Goal: Browse casually: Explore the website without a specific task or goal

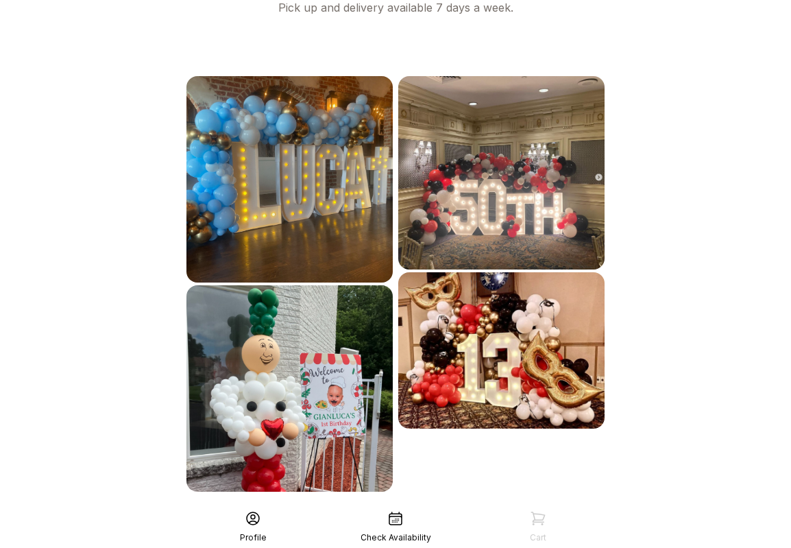
scroll to position [748, 0]
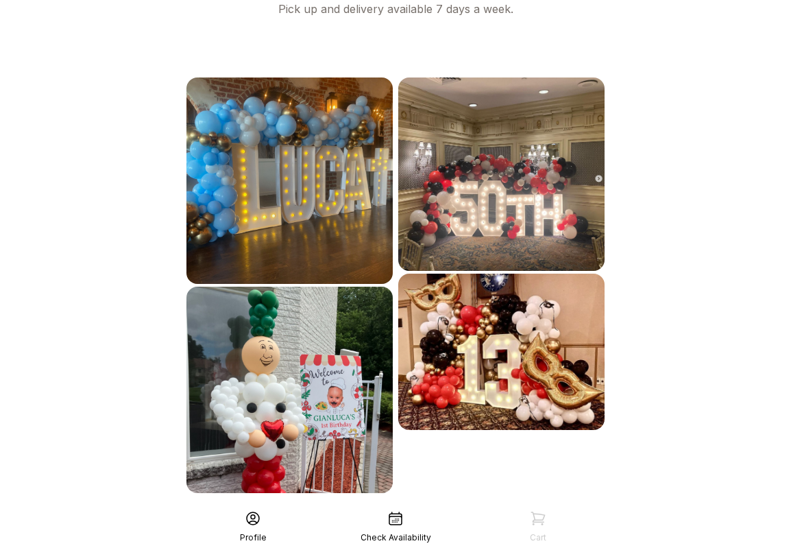
click at [380, 507] on div "See More" at bounding box center [396, 523] width 424 height 33
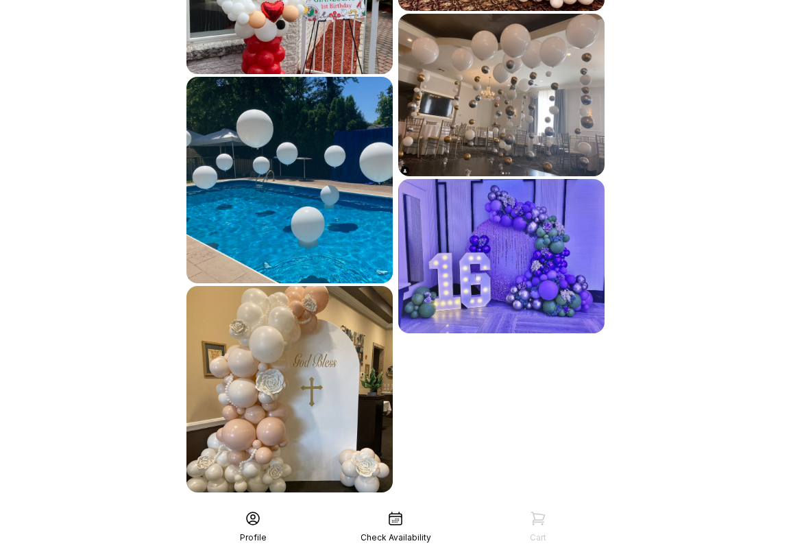
scroll to position [1166, 0]
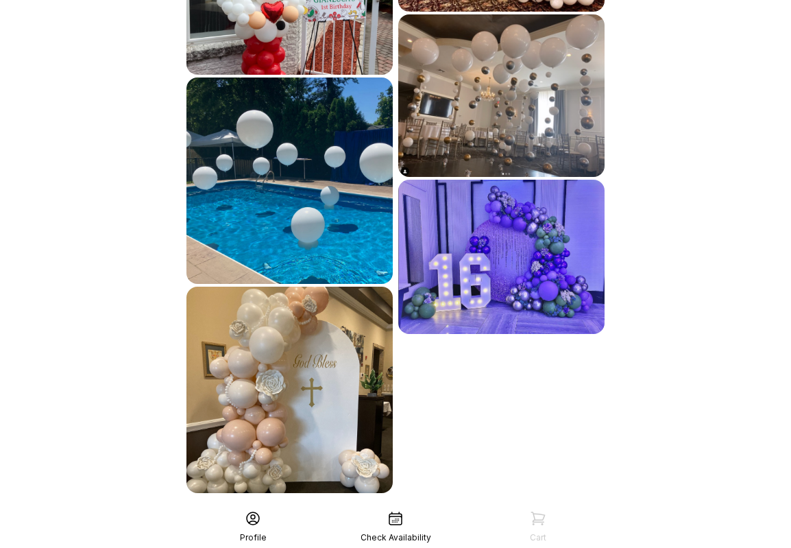
click at [380, 507] on div "See More" at bounding box center [396, 523] width 424 height 33
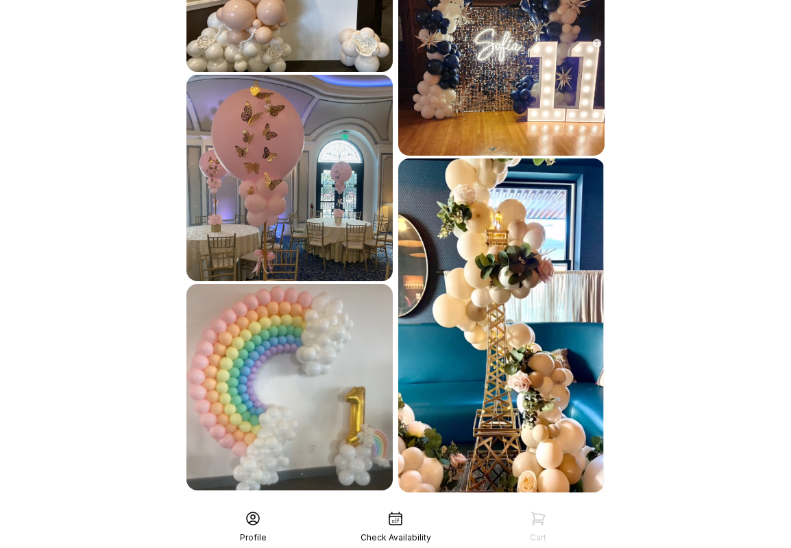
scroll to position [1586, 0]
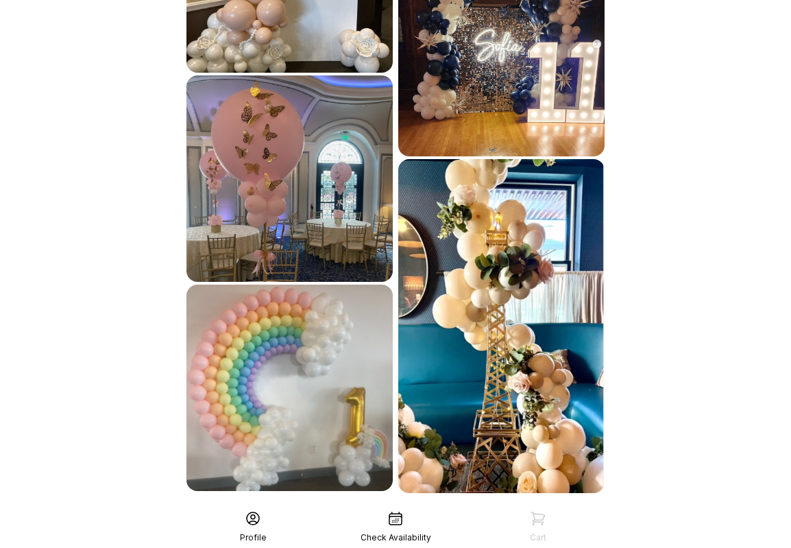
click at [407, 507] on div "See More" at bounding box center [396, 523] width 424 height 33
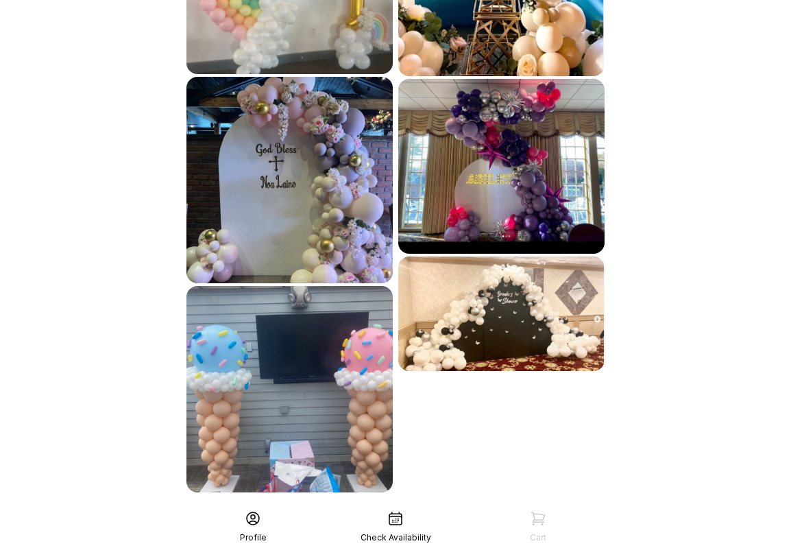
scroll to position [2002, 0]
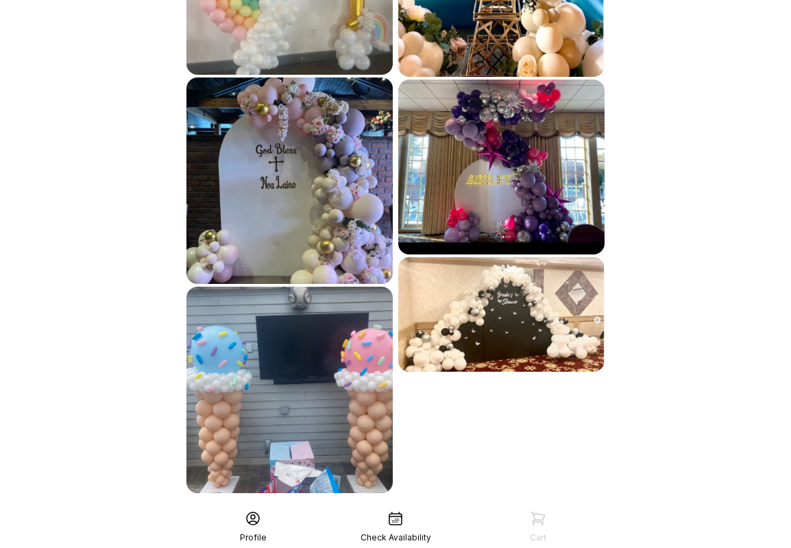
click at [407, 507] on div "See More" at bounding box center [396, 523] width 424 height 33
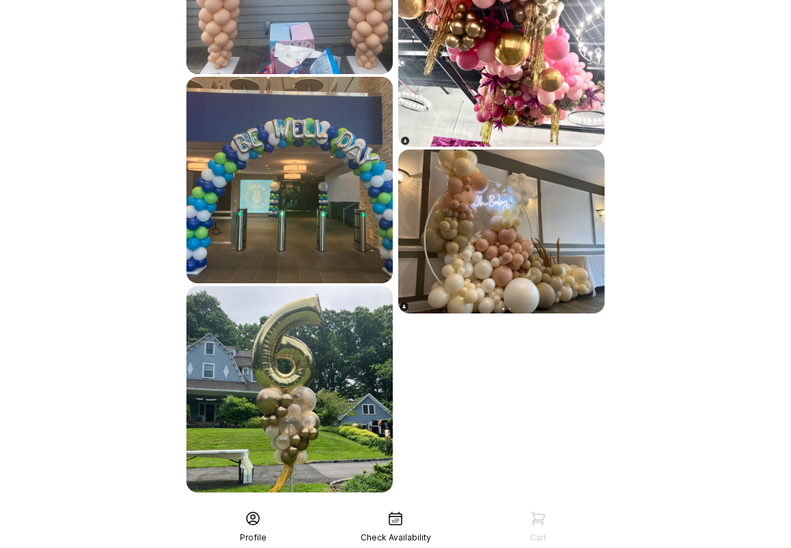
scroll to position [2421, 0]
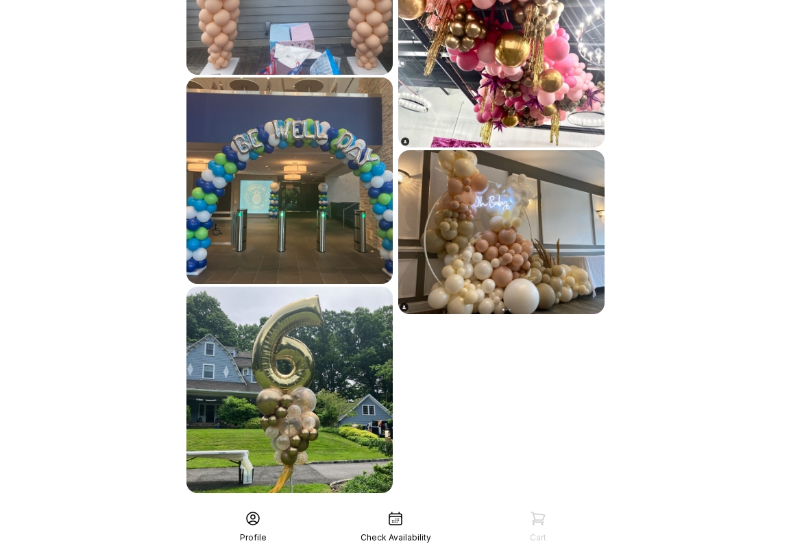
click at [418, 507] on div "See More" at bounding box center [396, 523] width 424 height 33
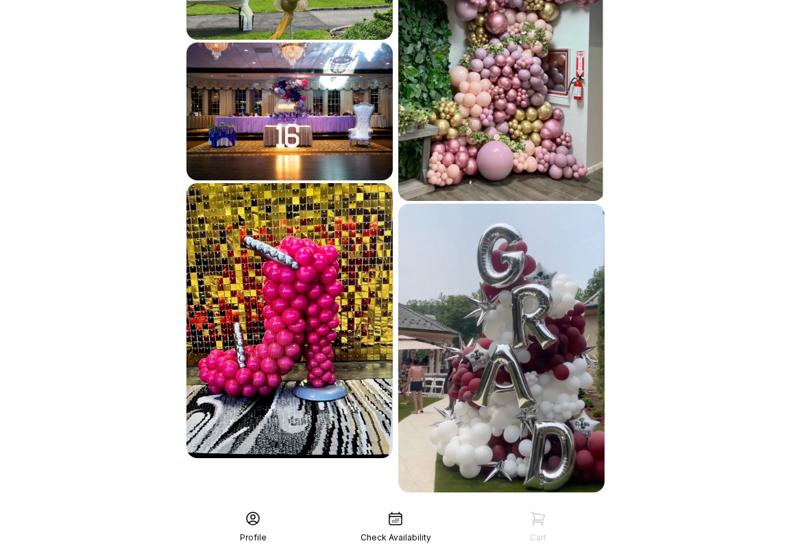
scroll to position [2873, 0]
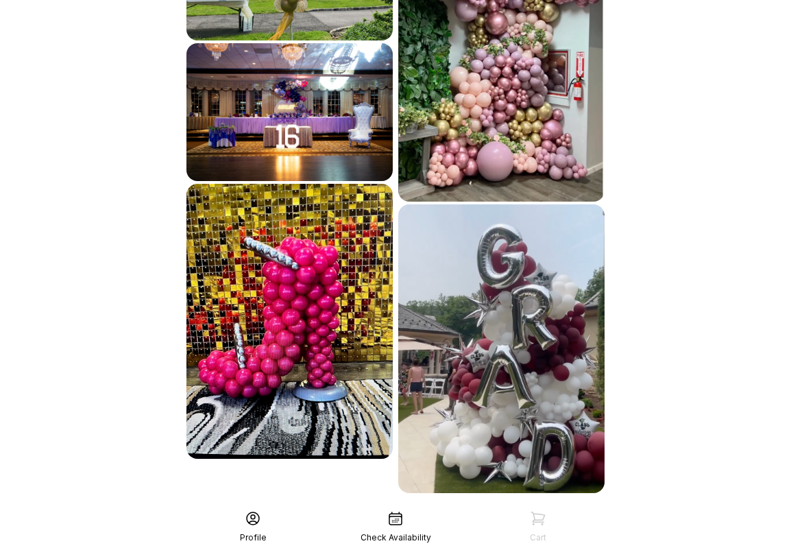
click at [417, 507] on div "See More" at bounding box center [396, 523] width 424 height 33
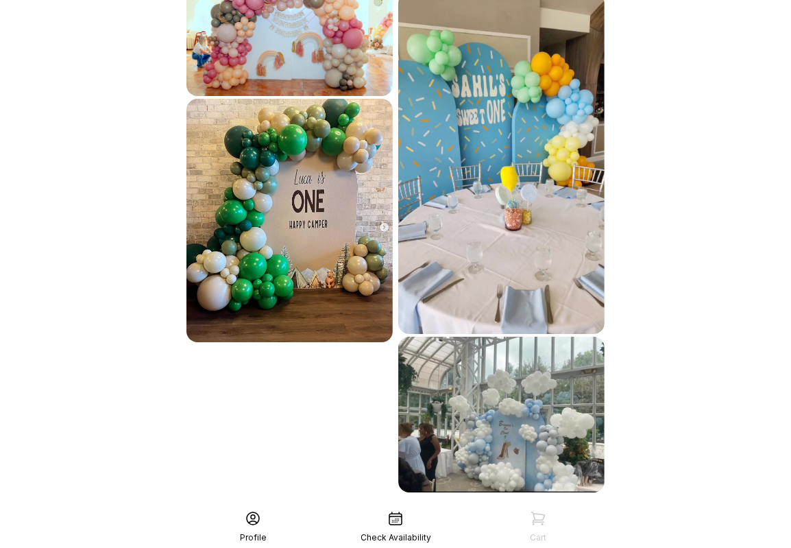
scroll to position [3376, 0]
click at [408, 507] on div "See More" at bounding box center [396, 523] width 424 height 33
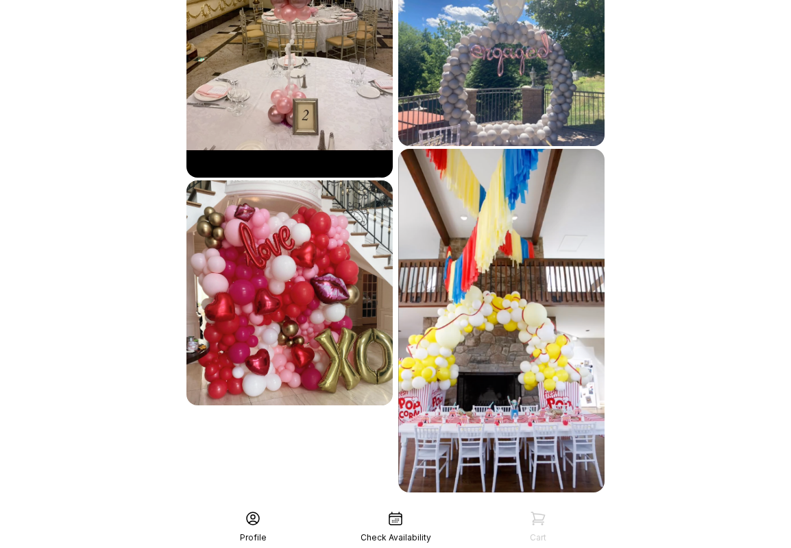
scroll to position [3888, 0]
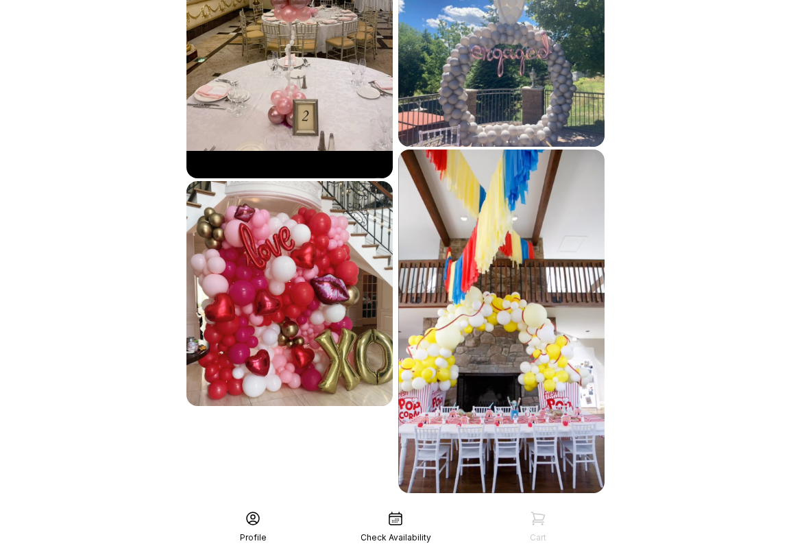
click at [406, 507] on div "See More" at bounding box center [396, 523] width 424 height 33
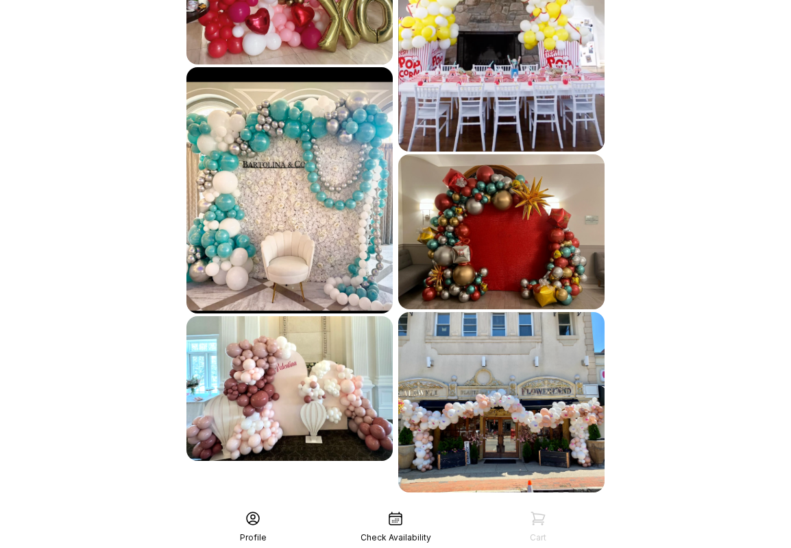
scroll to position [4229, 0]
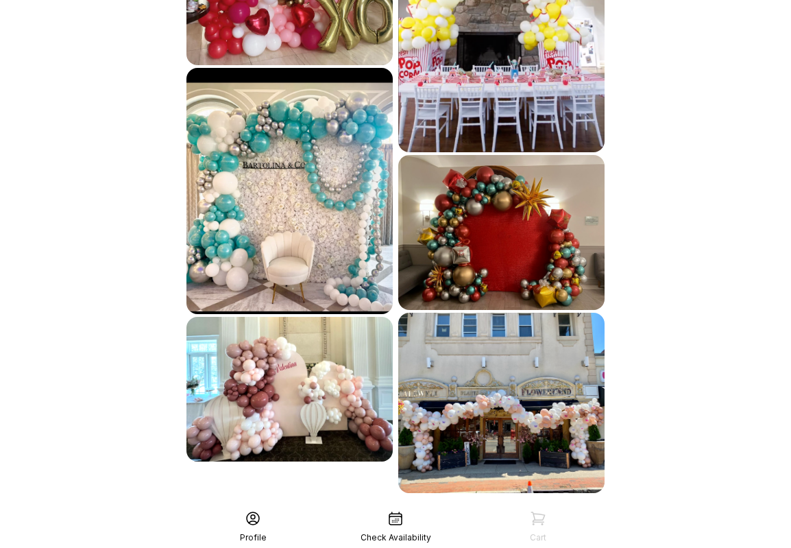
click at [405, 507] on div "See More" at bounding box center [396, 523] width 424 height 33
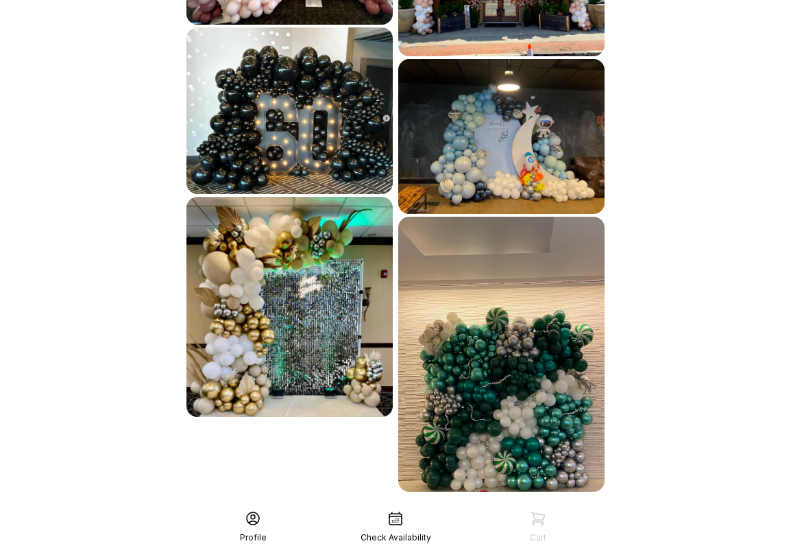
scroll to position [4664, 0]
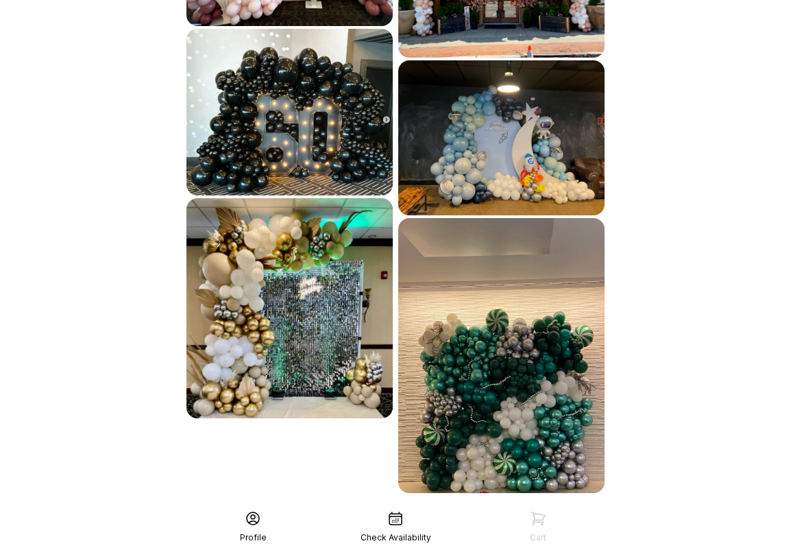
click at [396, 507] on div "See More" at bounding box center [396, 523] width 424 height 33
click at [398, 507] on div "See More" at bounding box center [396, 523] width 424 height 33
click at [420, 507] on div "See More" at bounding box center [396, 523] width 424 height 33
